Goal: Information Seeking & Learning: Learn about a topic

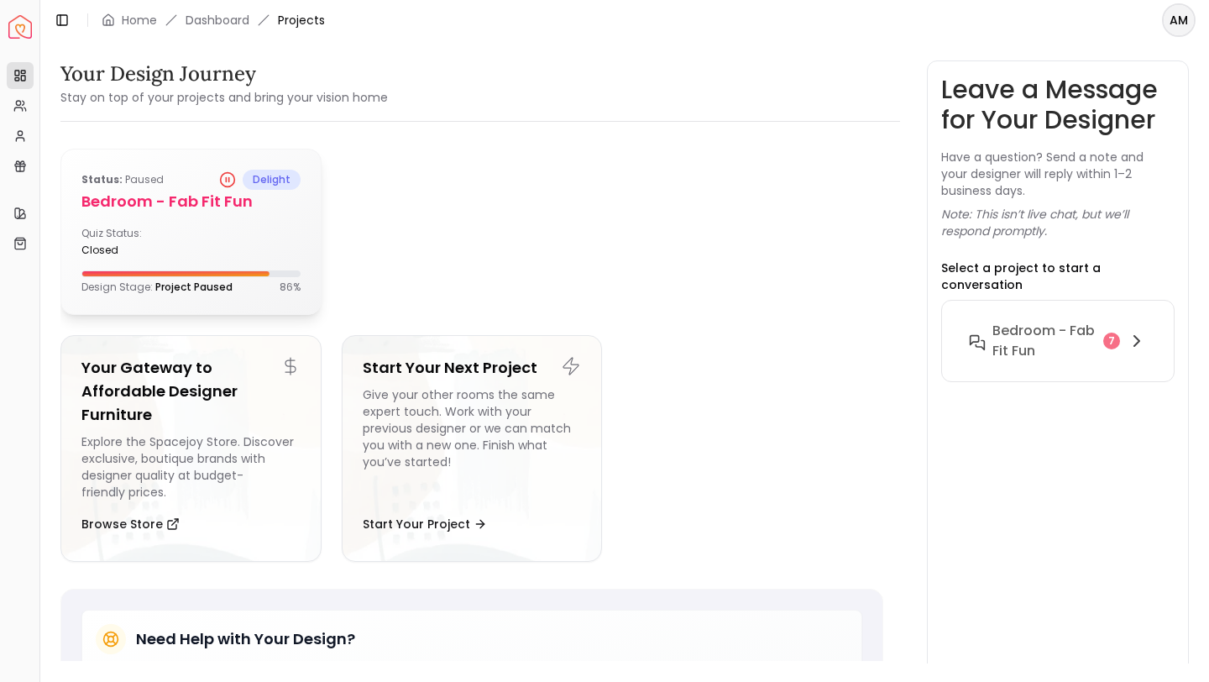
click at [141, 201] on h5 "Bedroom - Fab Fit Fun" at bounding box center [190, 202] width 219 height 24
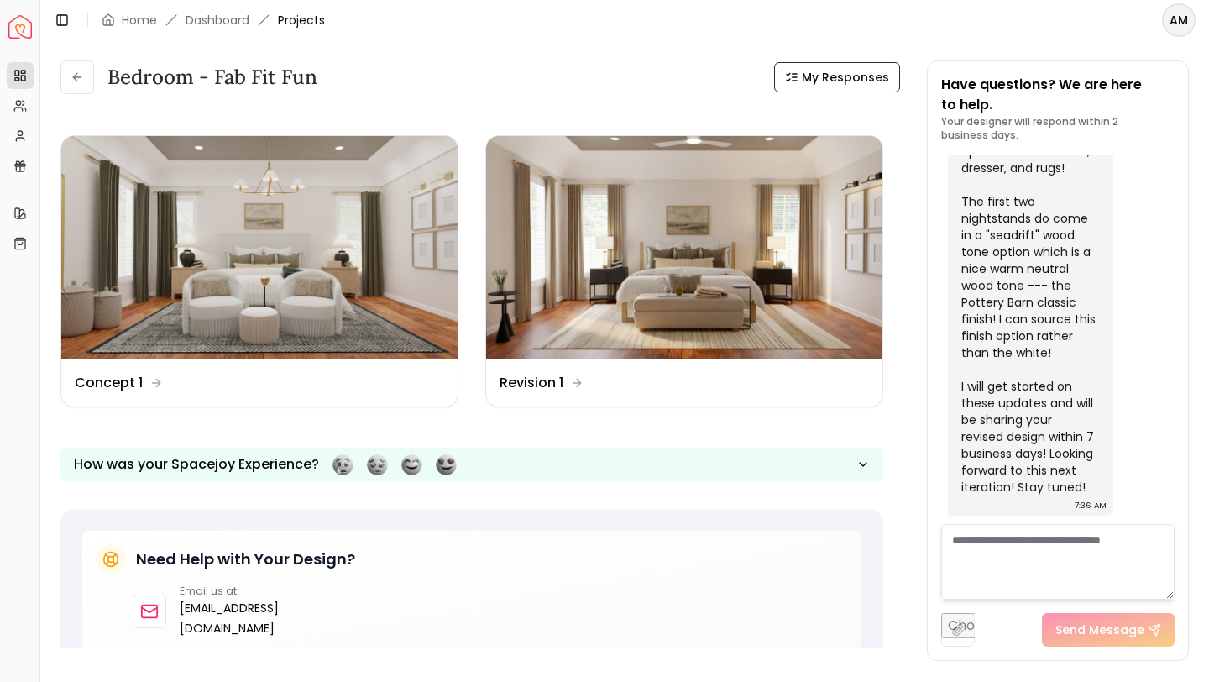
click at [1065, 550] on textarea at bounding box center [1057, 562] width 233 height 76
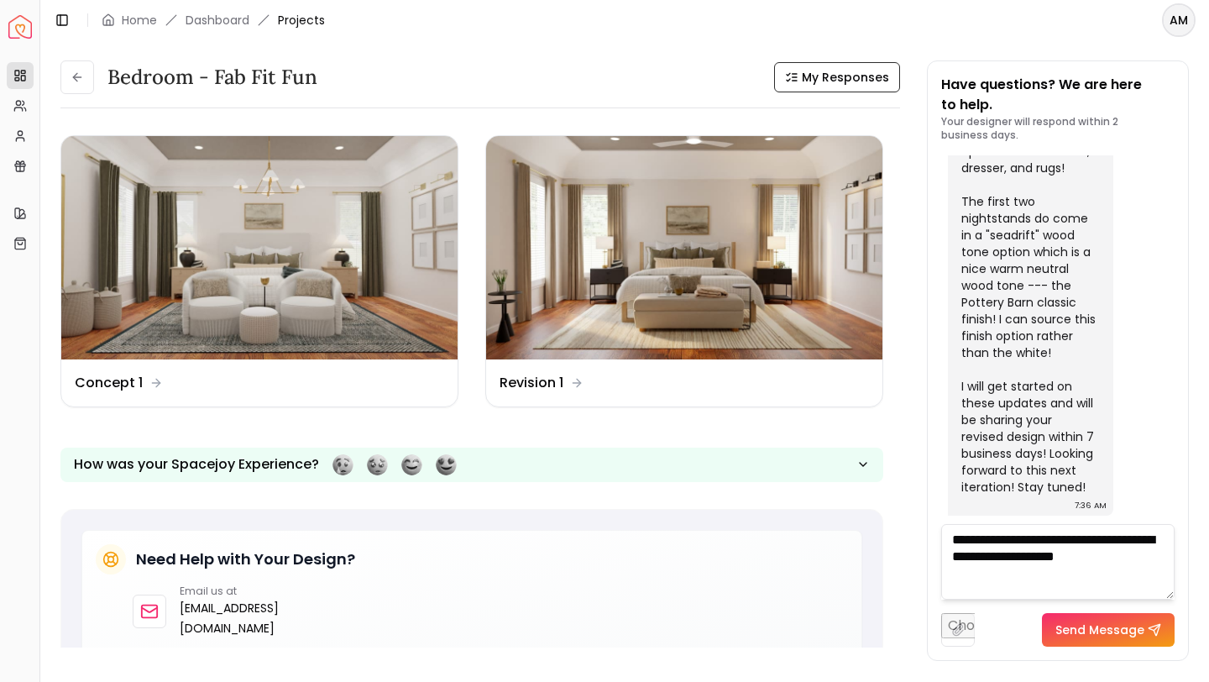
type textarea "**********"
click at [1114, 630] on button "Send Message" at bounding box center [1108, 630] width 133 height 34
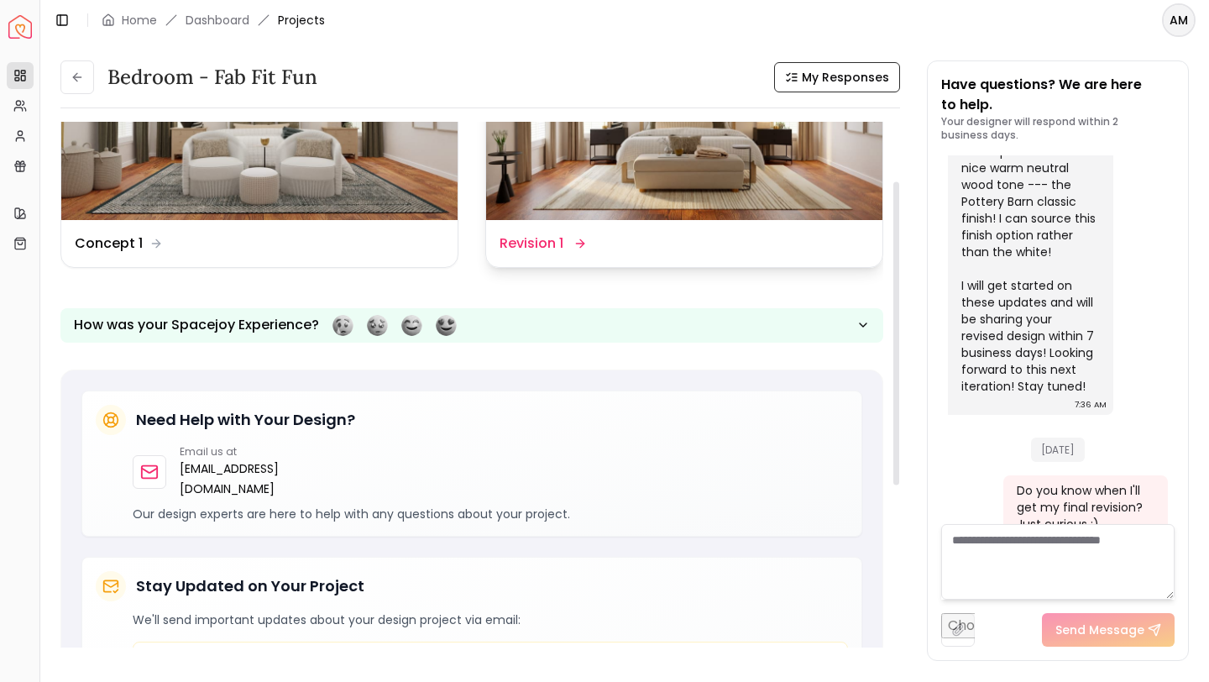
scroll to position [141, 0]
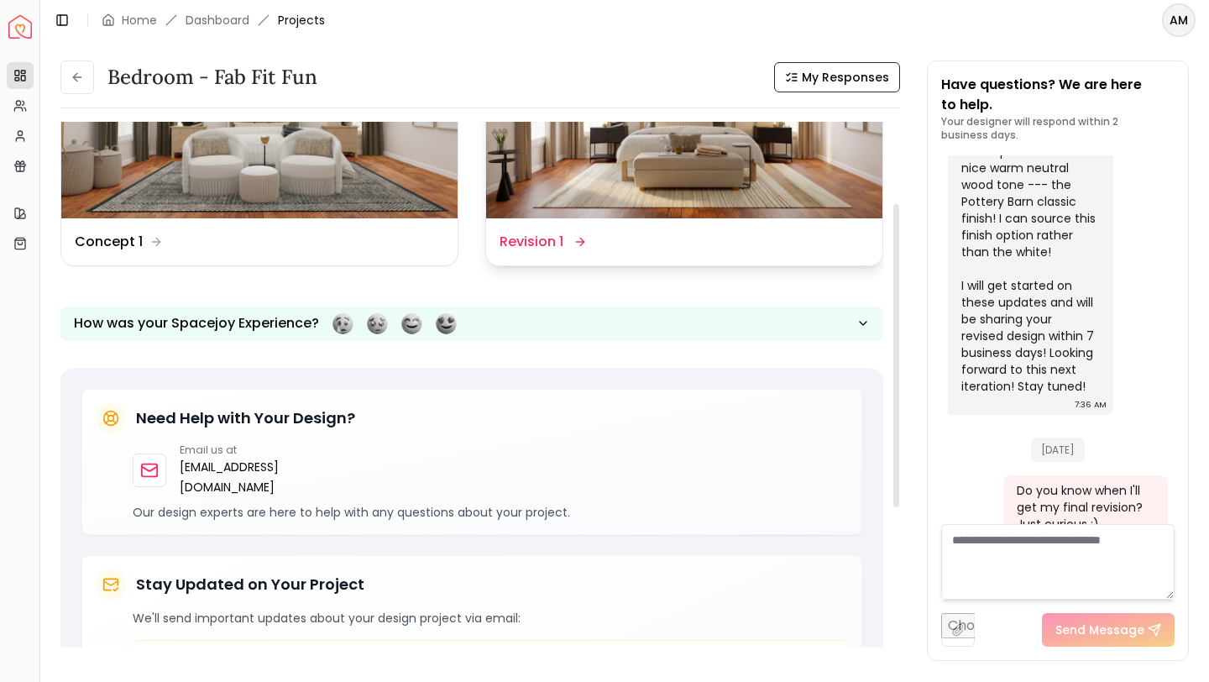
click at [557, 237] on dd "Revision 1" at bounding box center [532, 242] width 64 height 20
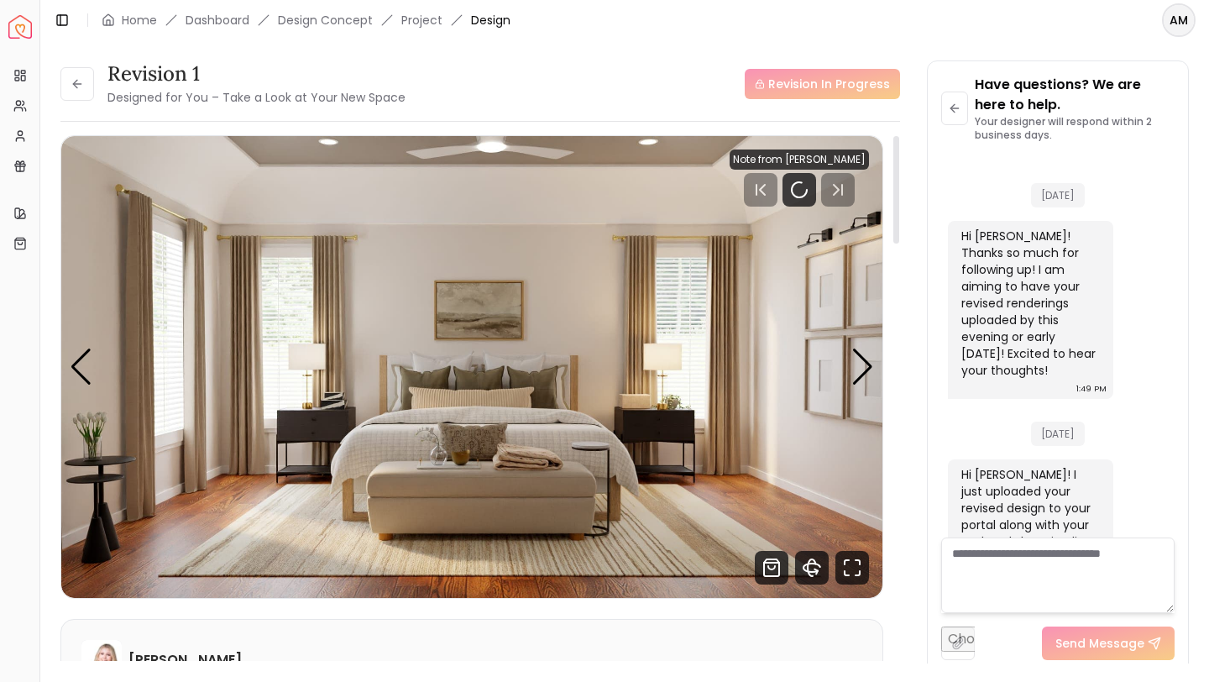
scroll to position [5542, 0]
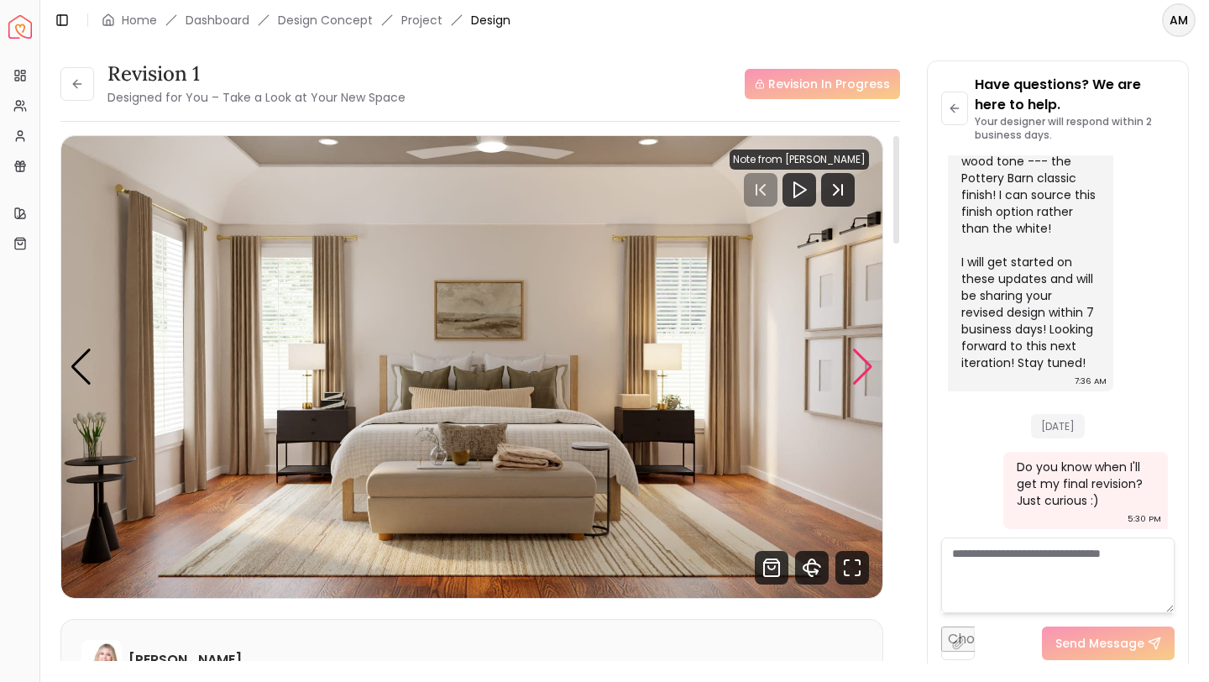
click at [856, 364] on div "Next slide" at bounding box center [862, 366] width 23 height 37
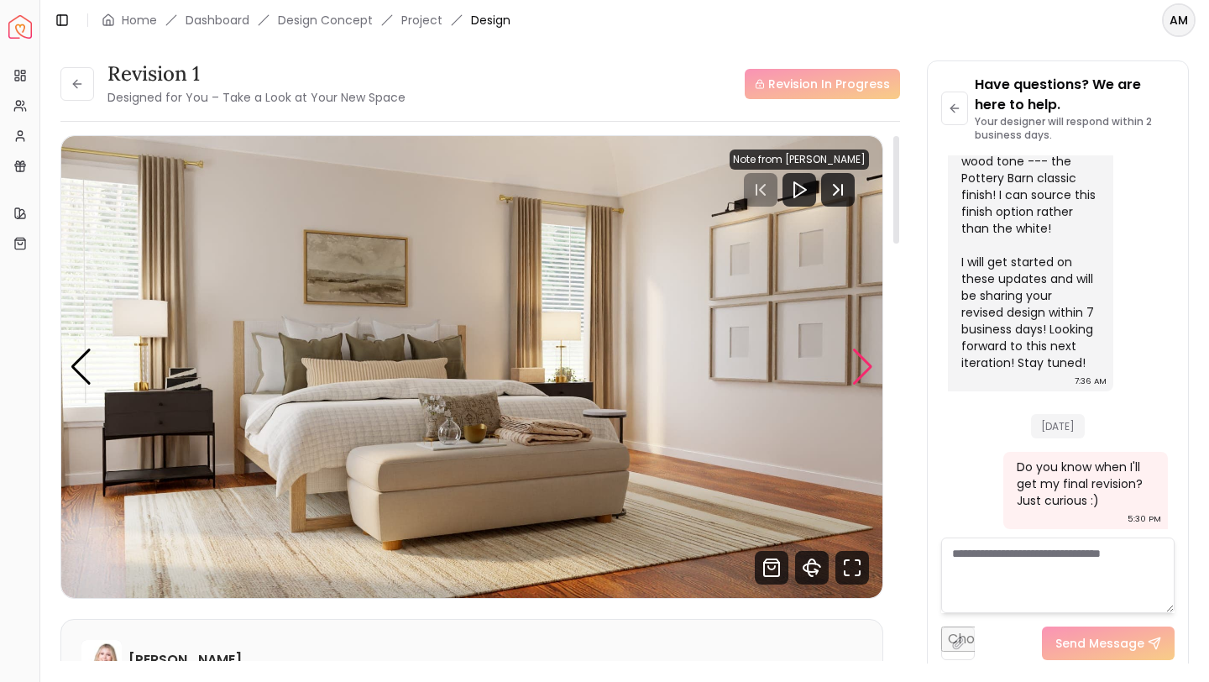
click at [856, 364] on div "Next slide" at bounding box center [862, 366] width 23 height 37
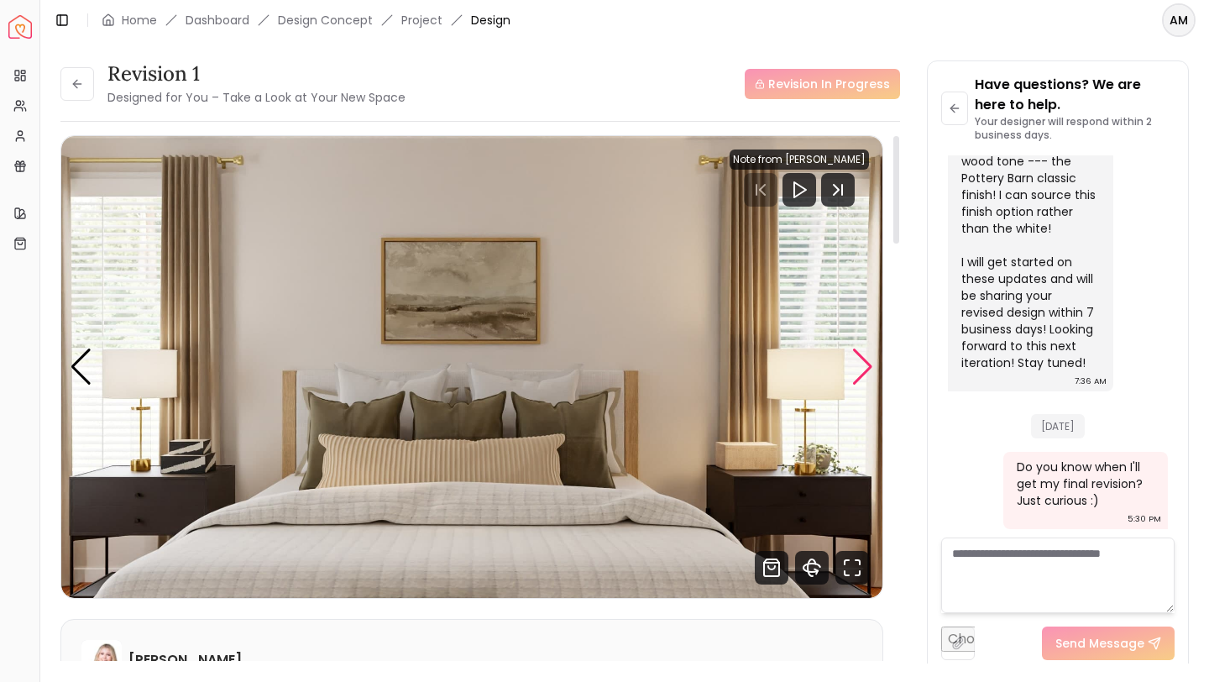
click at [856, 364] on div "Next slide" at bounding box center [862, 366] width 23 height 37
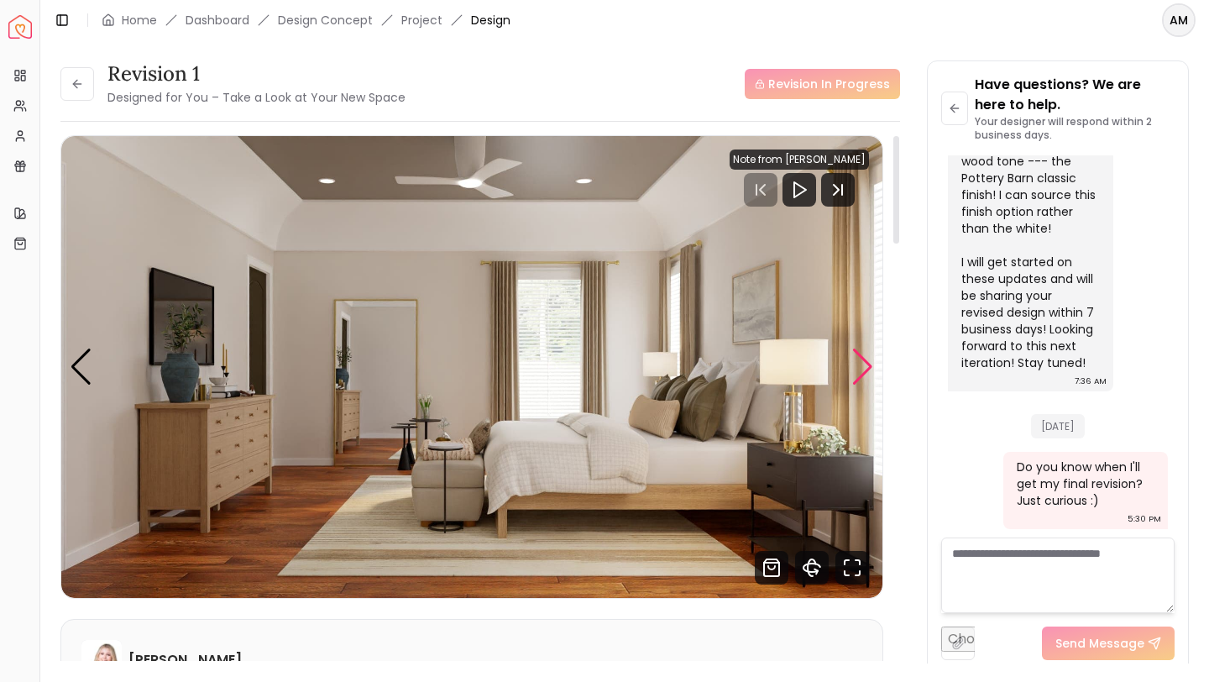
click at [856, 364] on div "Next slide" at bounding box center [862, 366] width 23 height 37
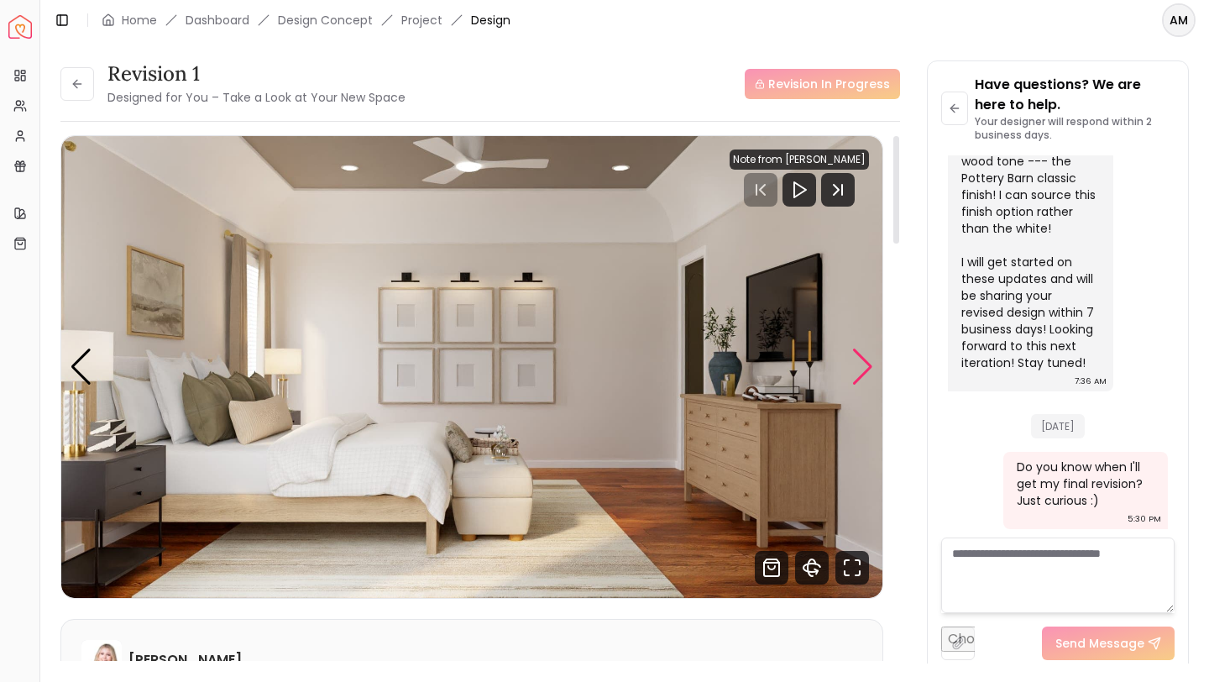
click at [861, 363] on div "Next slide" at bounding box center [862, 366] width 23 height 37
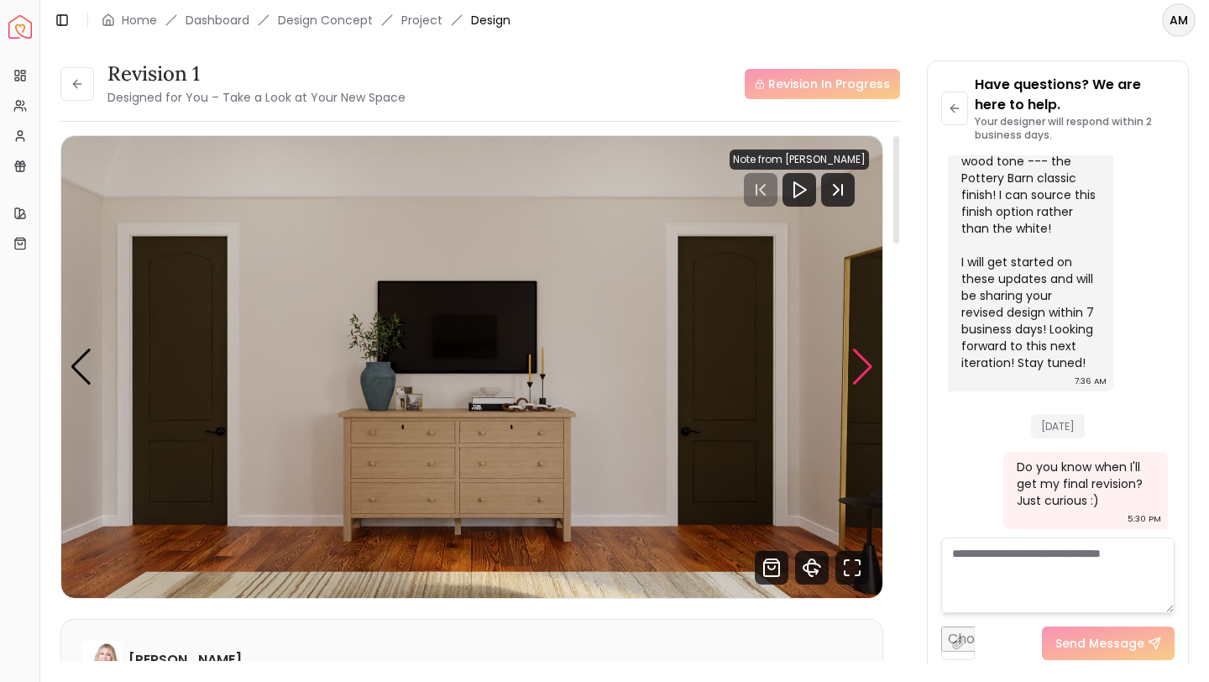
click at [861, 363] on div "Next slide" at bounding box center [862, 366] width 23 height 37
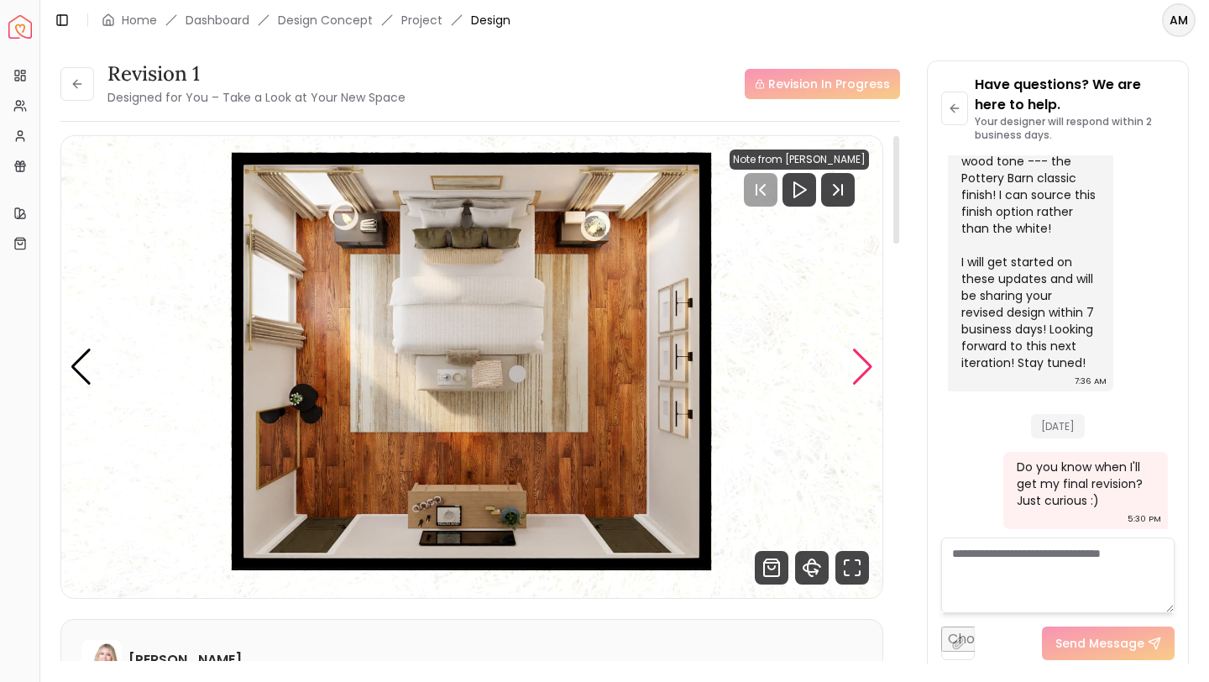
click at [861, 363] on div "Next slide" at bounding box center [862, 366] width 23 height 37
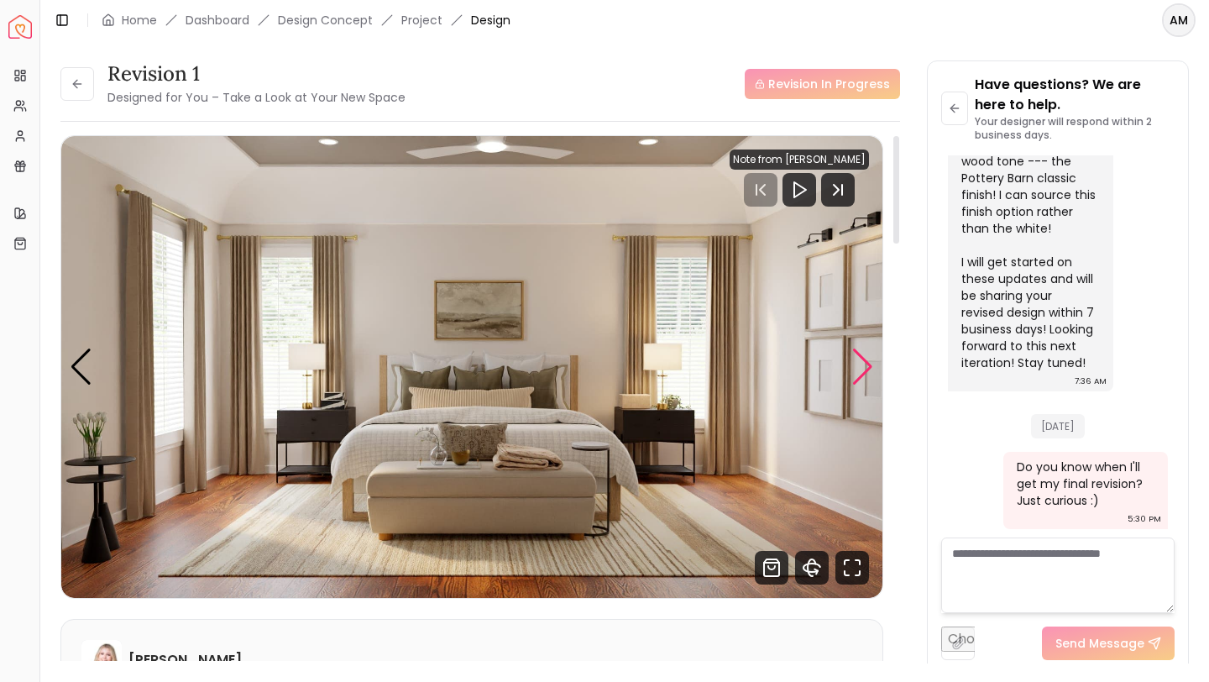
click at [861, 363] on div "Next slide" at bounding box center [862, 366] width 23 height 37
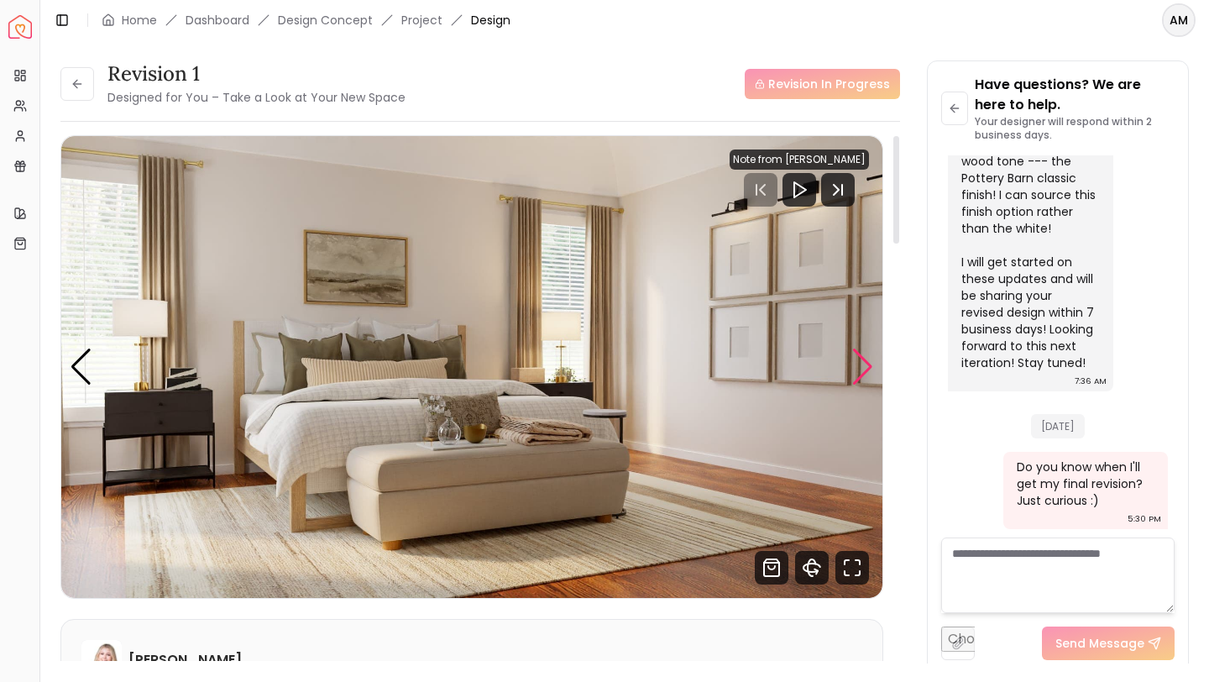
click at [861, 363] on div "Next slide" at bounding box center [862, 366] width 23 height 37
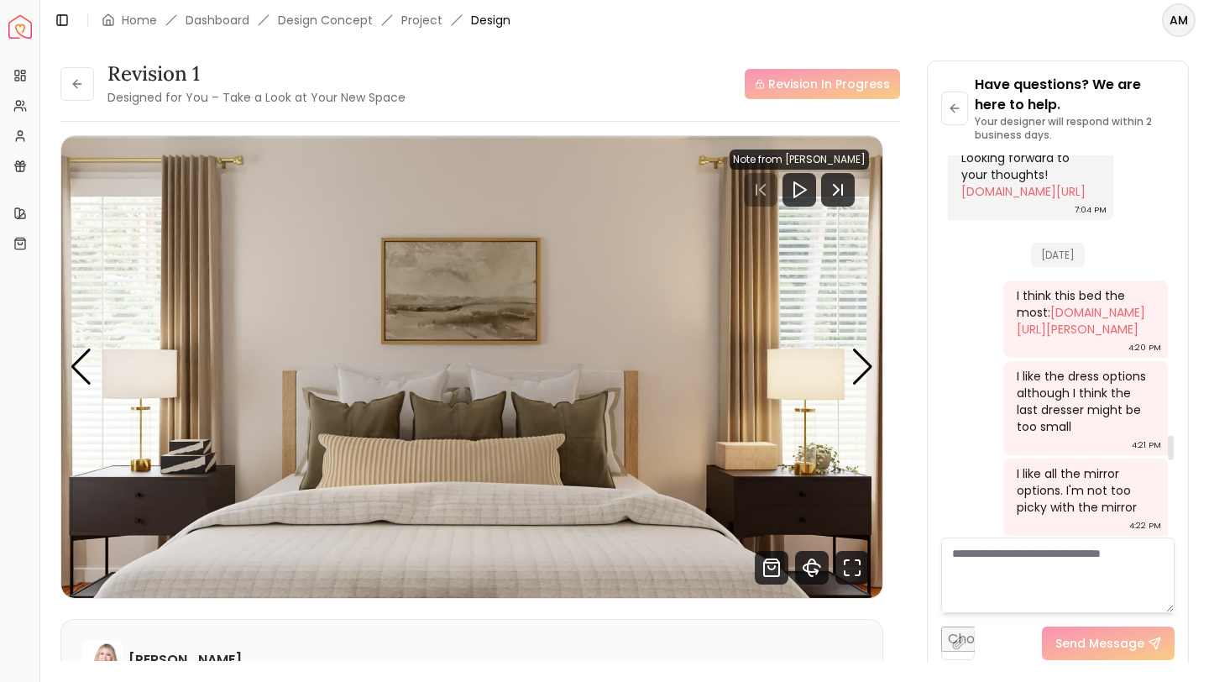
scroll to position [4349, 0]
click at [1060, 335] on link "[DOMAIN_NAME][URL][PERSON_NAME]" at bounding box center [1081, 318] width 128 height 34
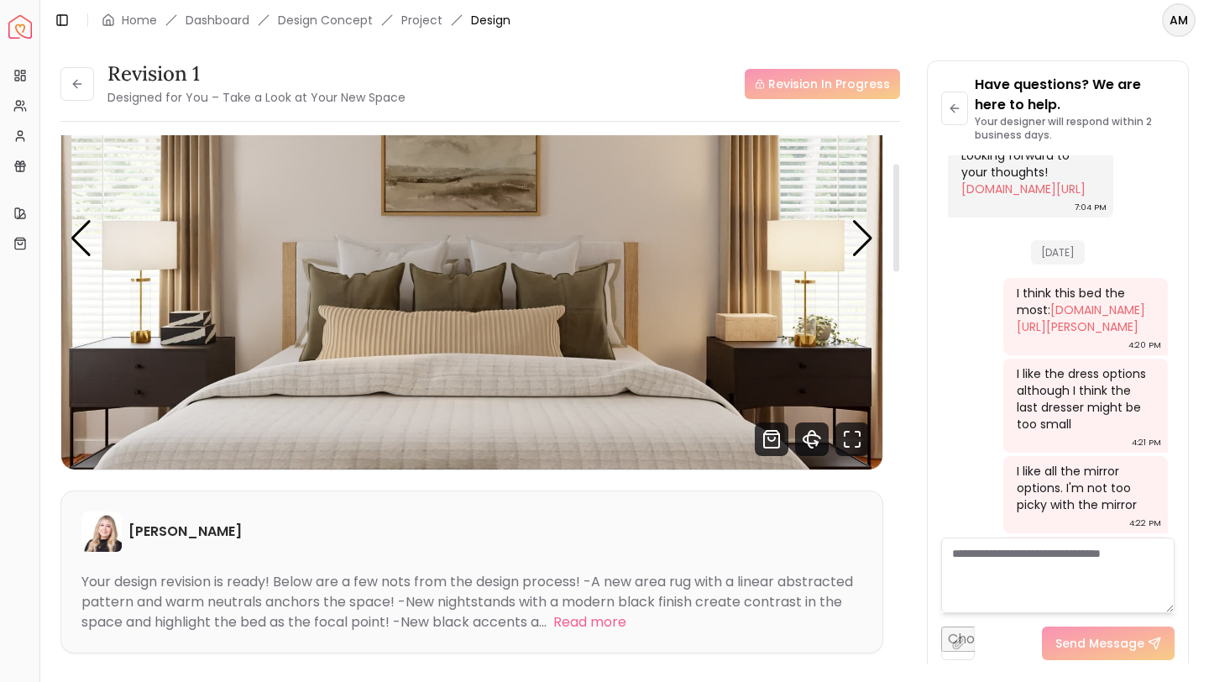
scroll to position [144, 0]
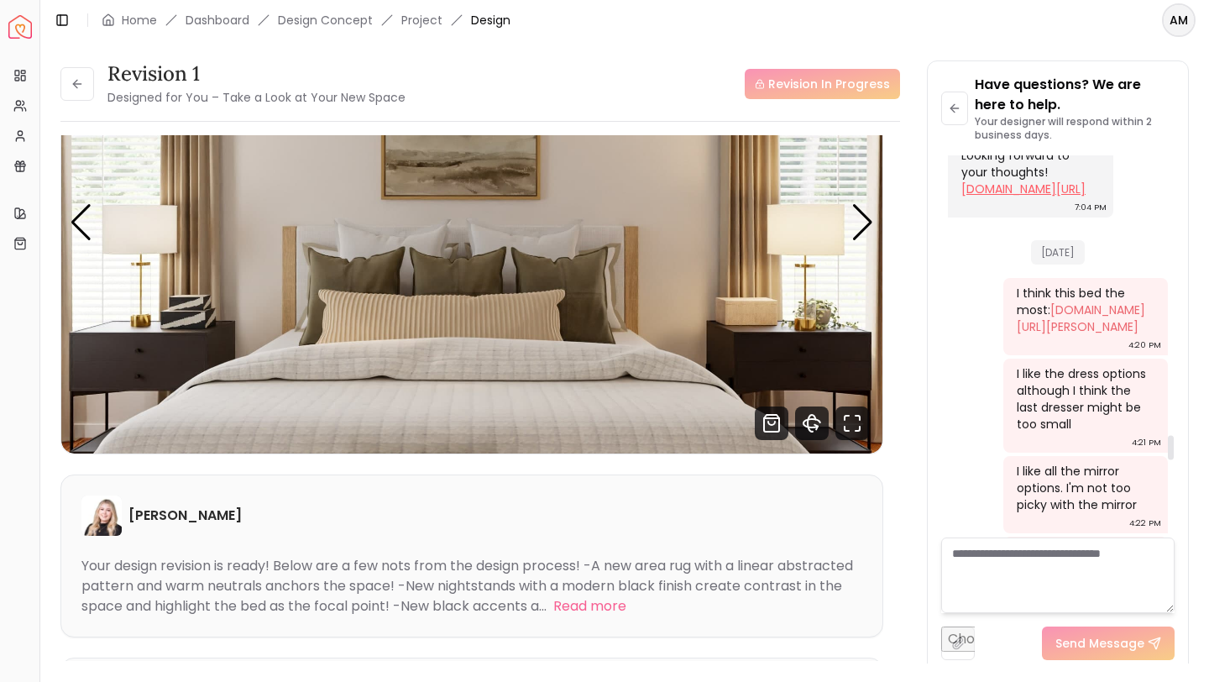
click at [997, 197] on link "[DOMAIN_NAME][URL]" at bounding box center [1023, 189] width 124 height 17
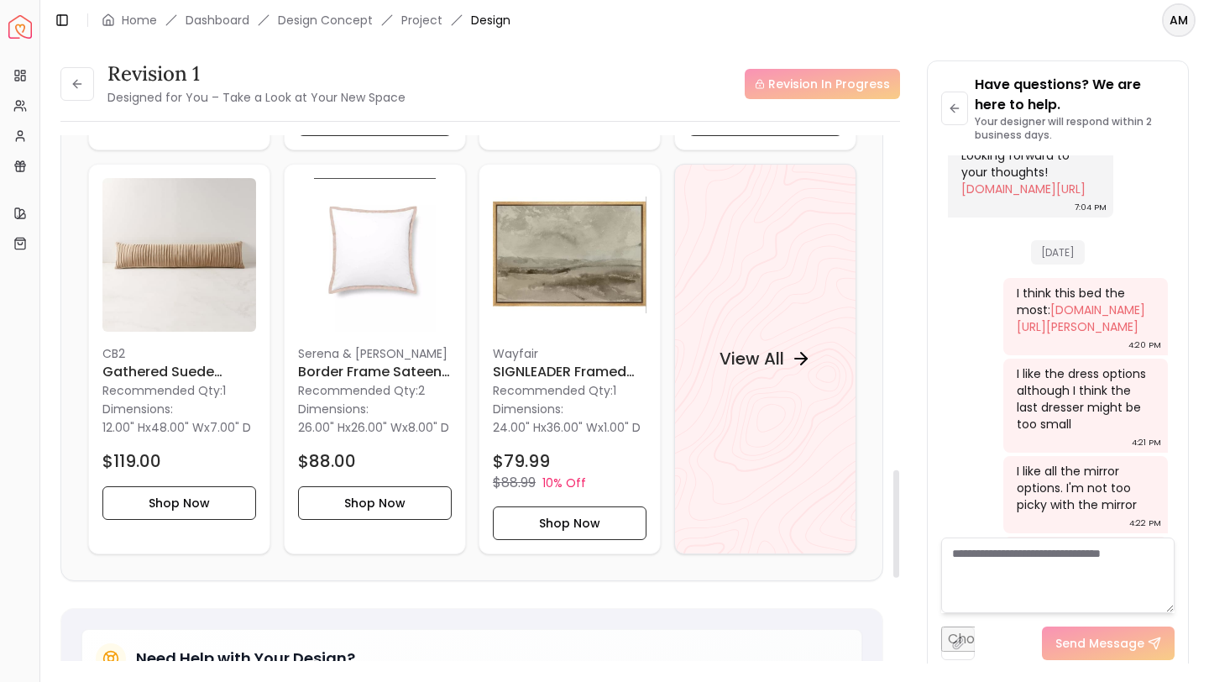
scroll to position [1639, 0]
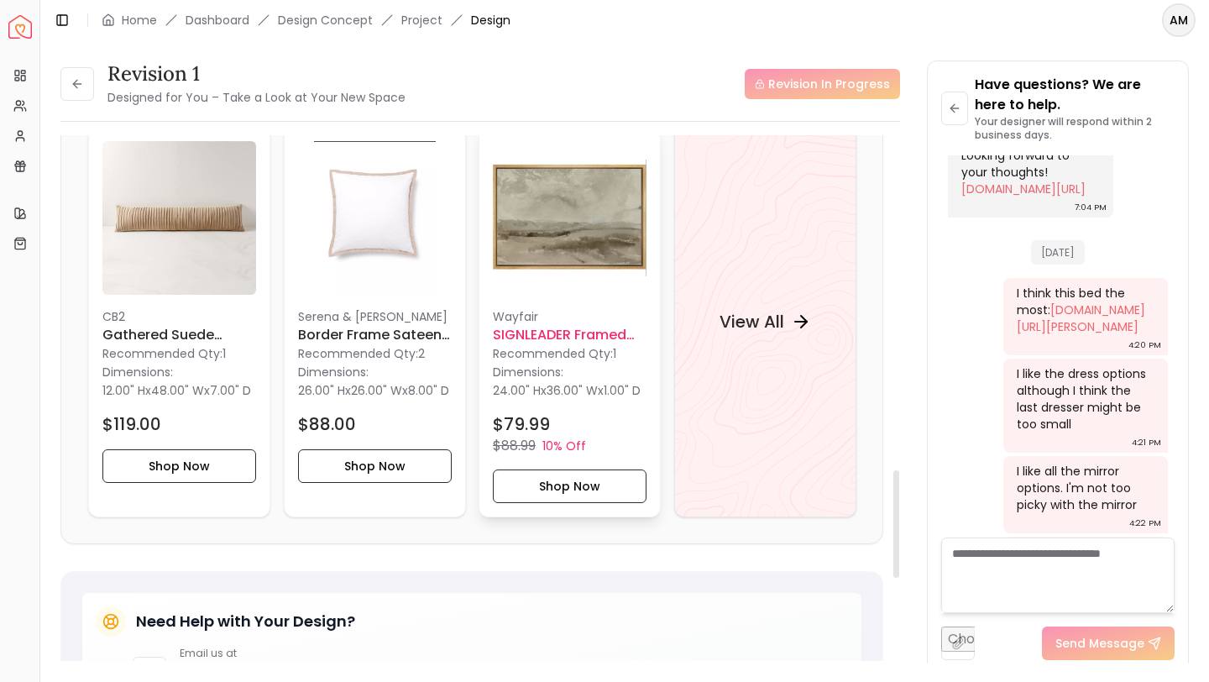
click at [526, 325] on h6 "SIGNLEADER Framed Canvas Print Wall Art" at bounding box center [570, 334] width 154 height 20
click at [749, 332] on h4 "View All" at bounding box center [751, 322] width 65 height 24
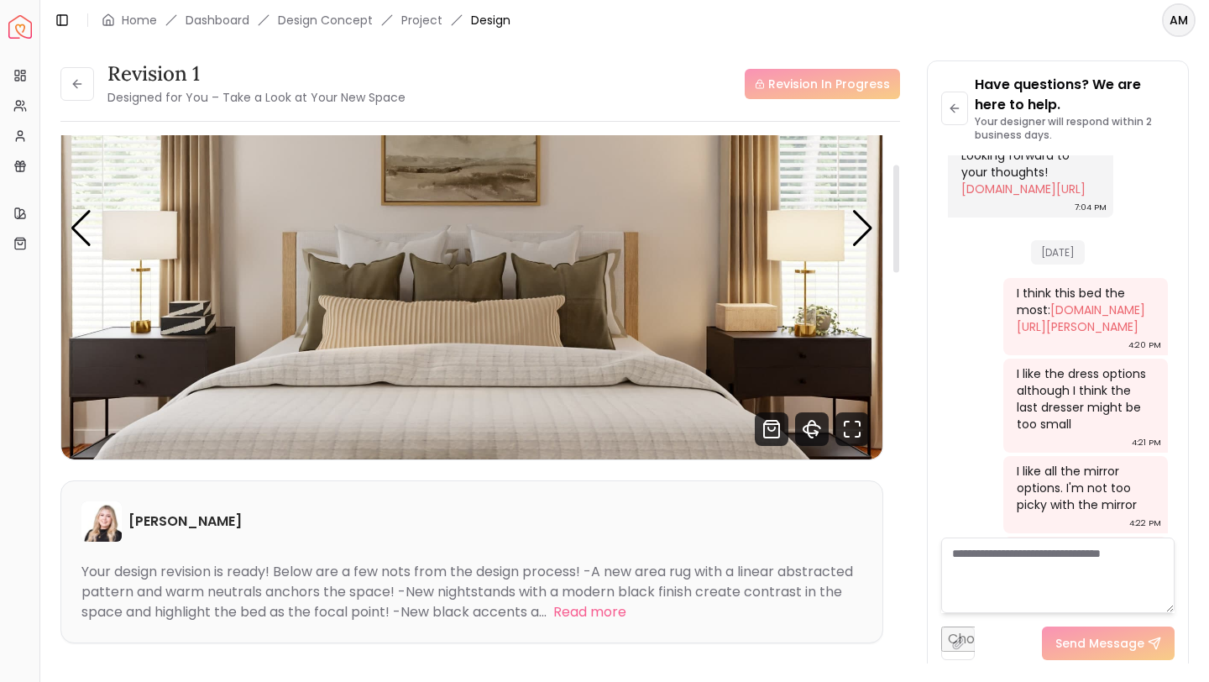
scroll to position [142, 0]
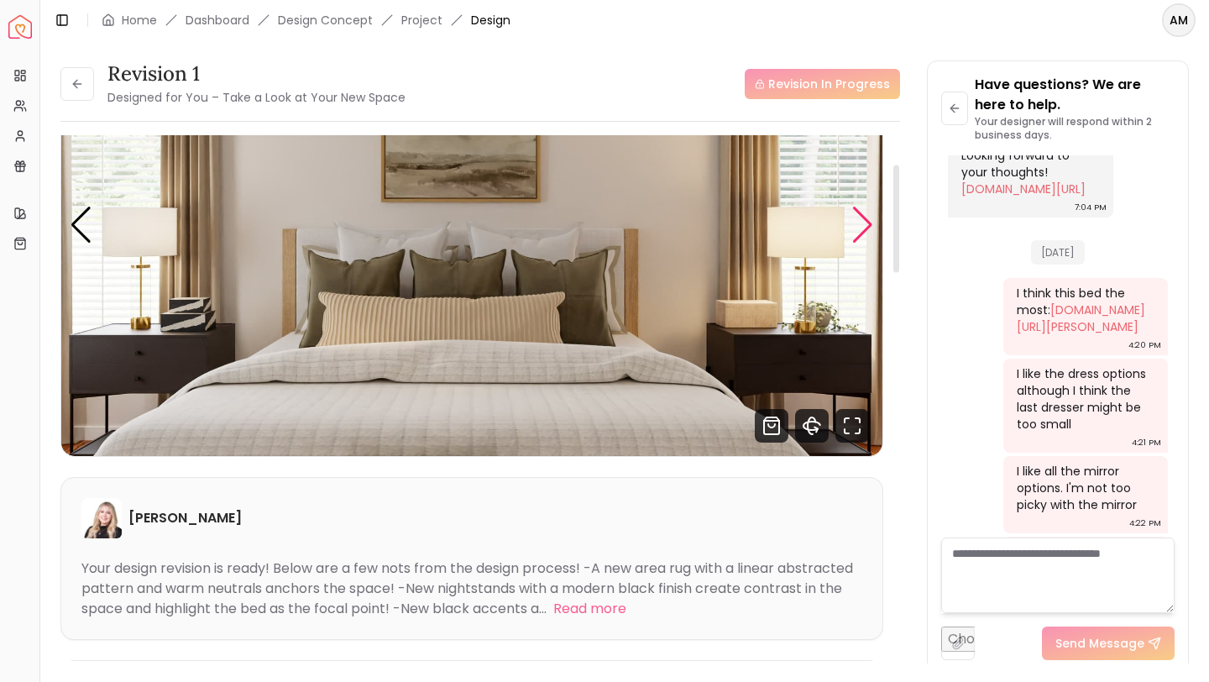
click at [861, 228] on div "Next slide" at bounding box center [862, 225] width 23 height 37
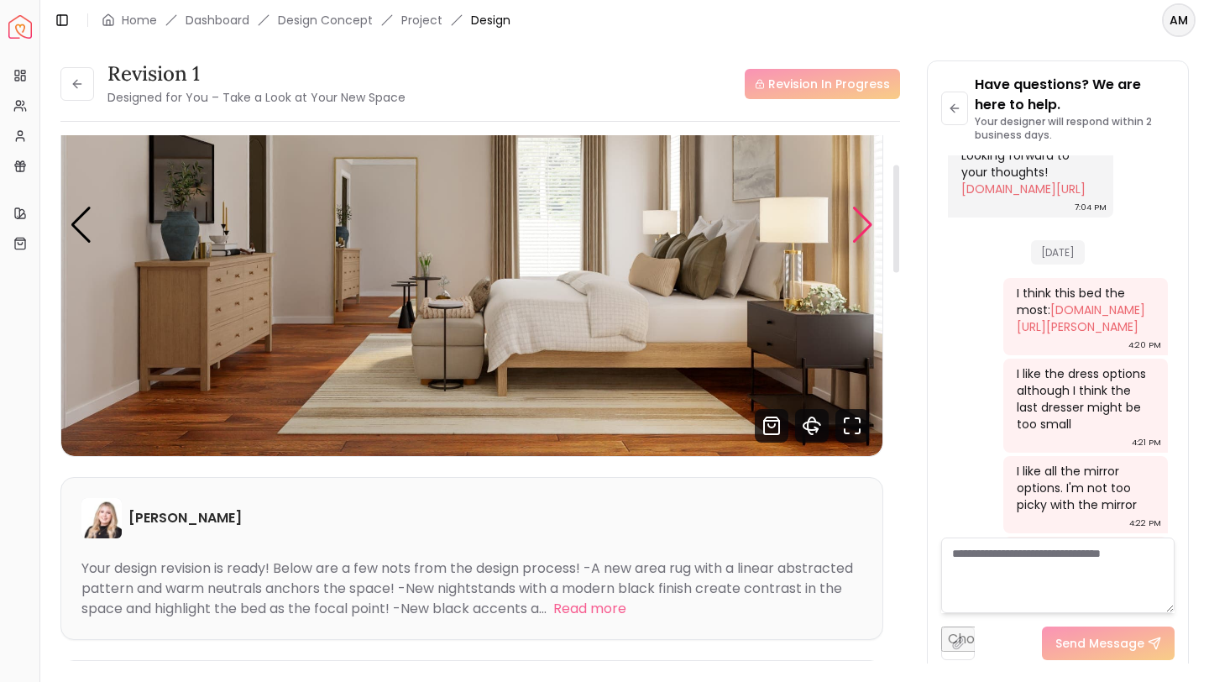
click at [861, 228] on div "Next slide" at bounding box center [862, 225] width 23 height 37
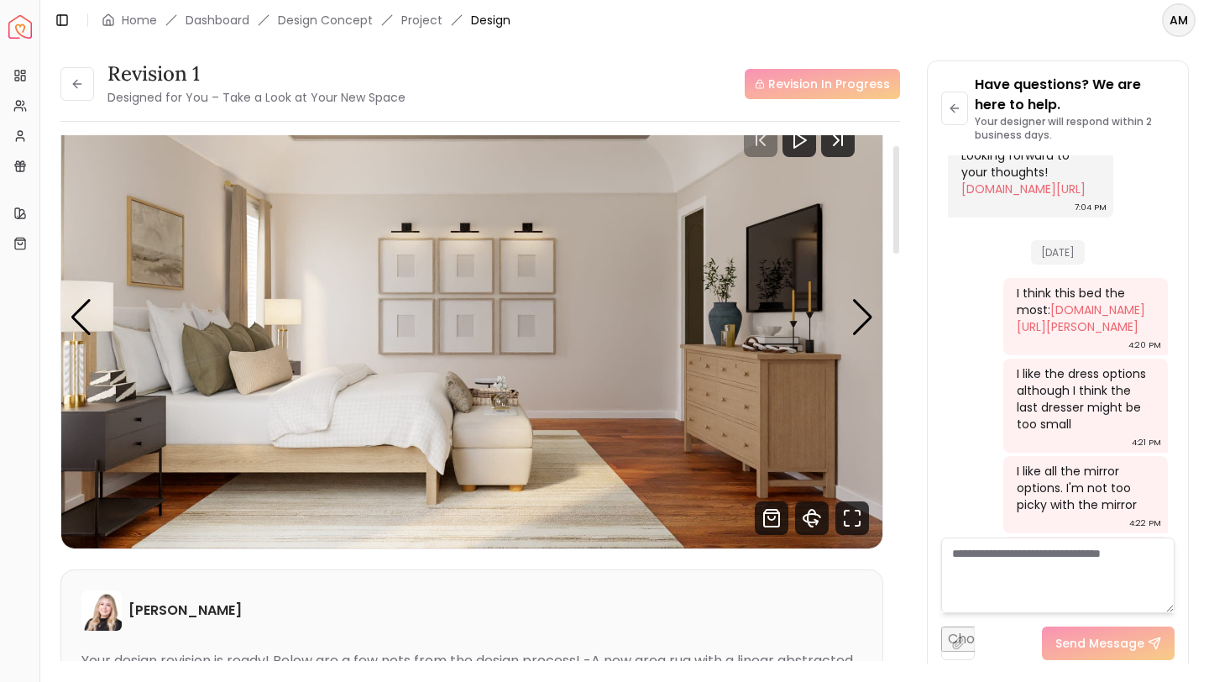
scroll to position [51, 0]
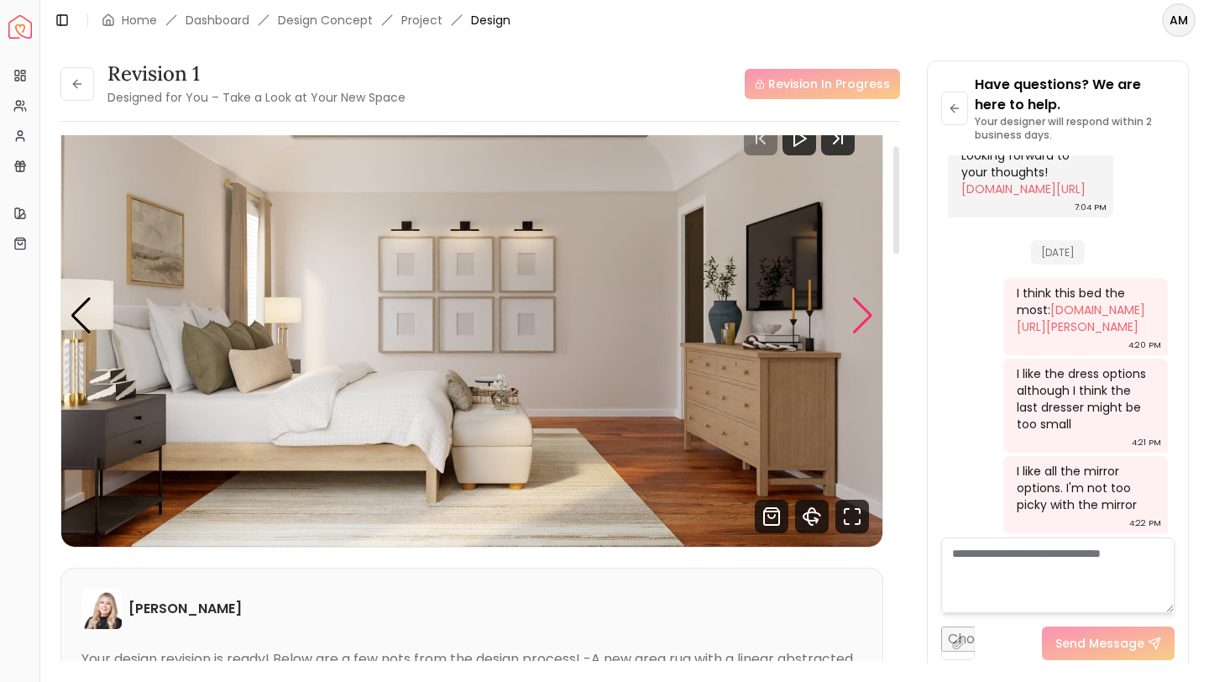
click at [863, 321] on div "Next slide" at bounding box center [862, 315] width 23 height 37
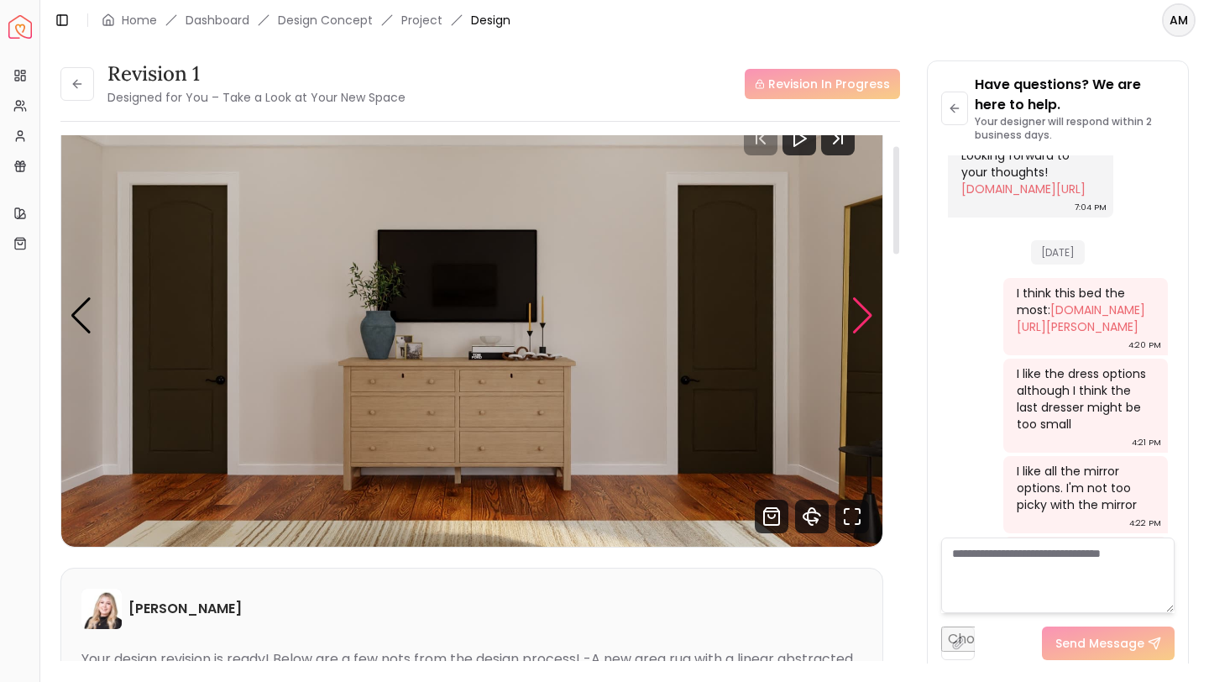
click at [863, 321] on div "Next slide" at bounding box center [862, 315] width 23 height 37
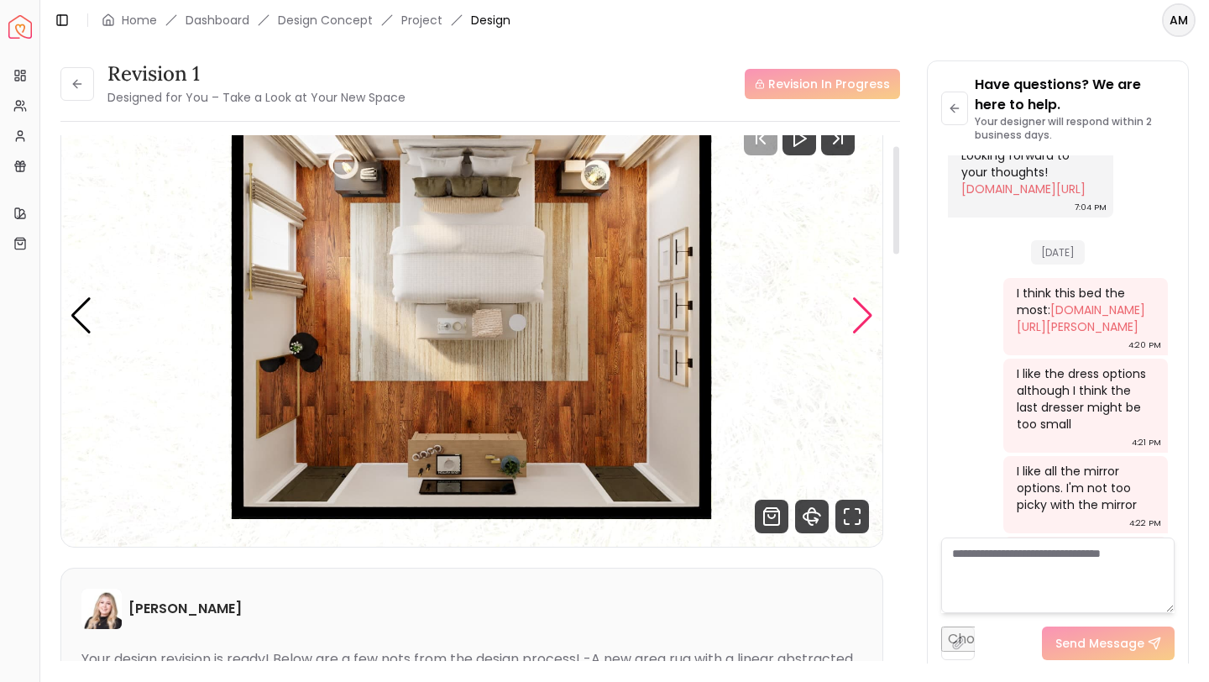
click at [863, 321] on div "Next slide" at bounding box center [862, 315] width 23 height 37
